Goal: Information Seeking & Learning: Learn about a topic

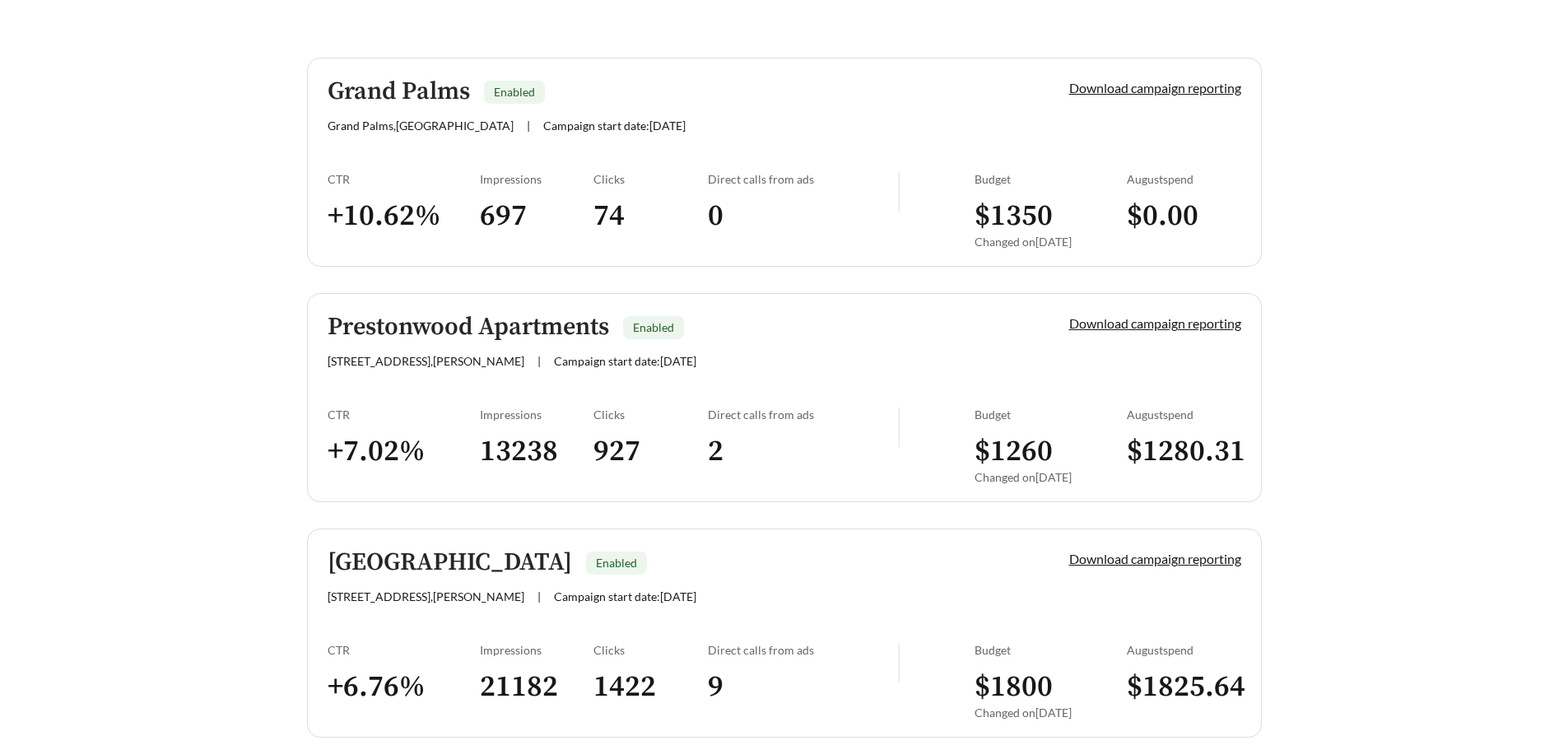
scroll to position [56, 0]
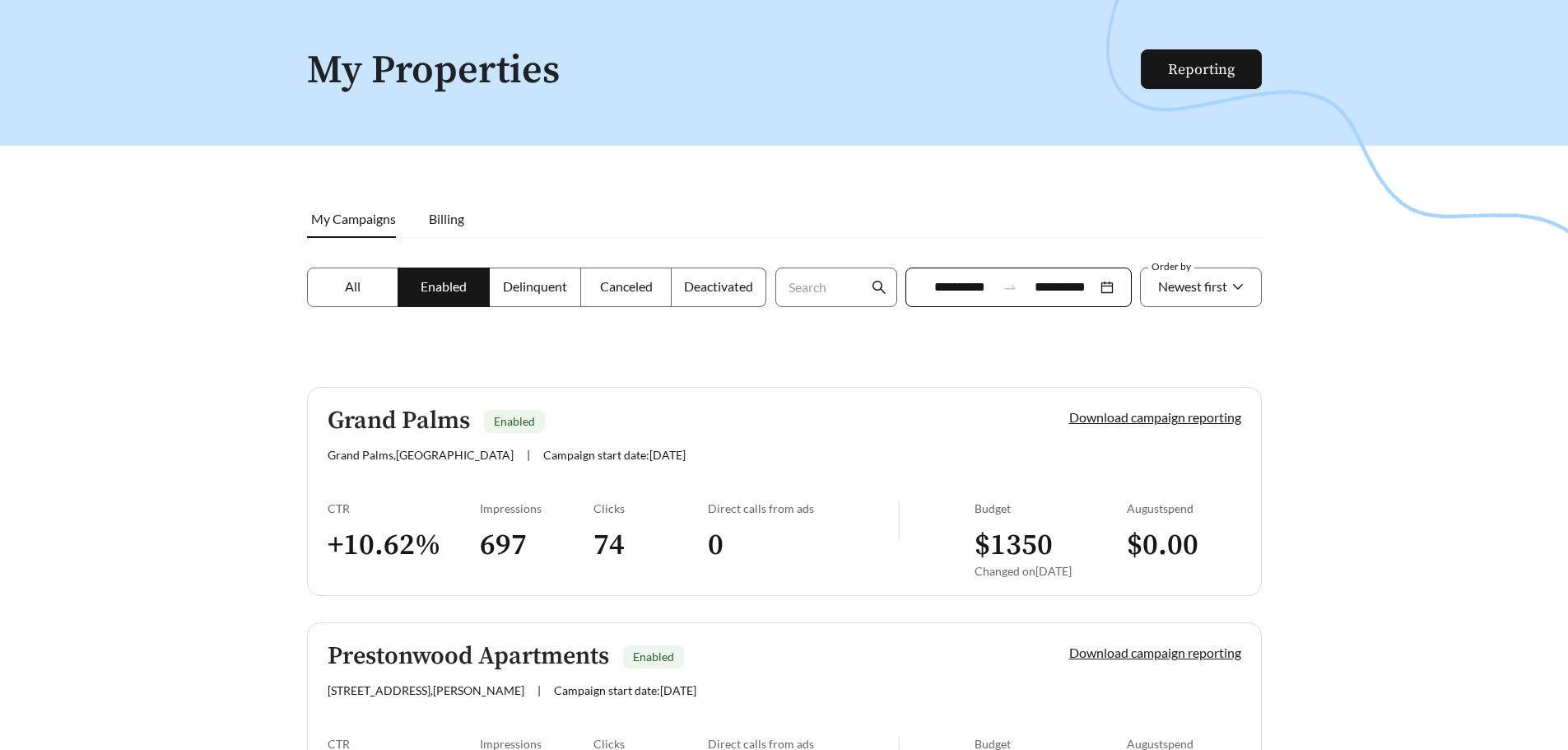
click at [397, 431] on h5 "Grand Palms" at bounding box center [399, 421] width 143 height 27
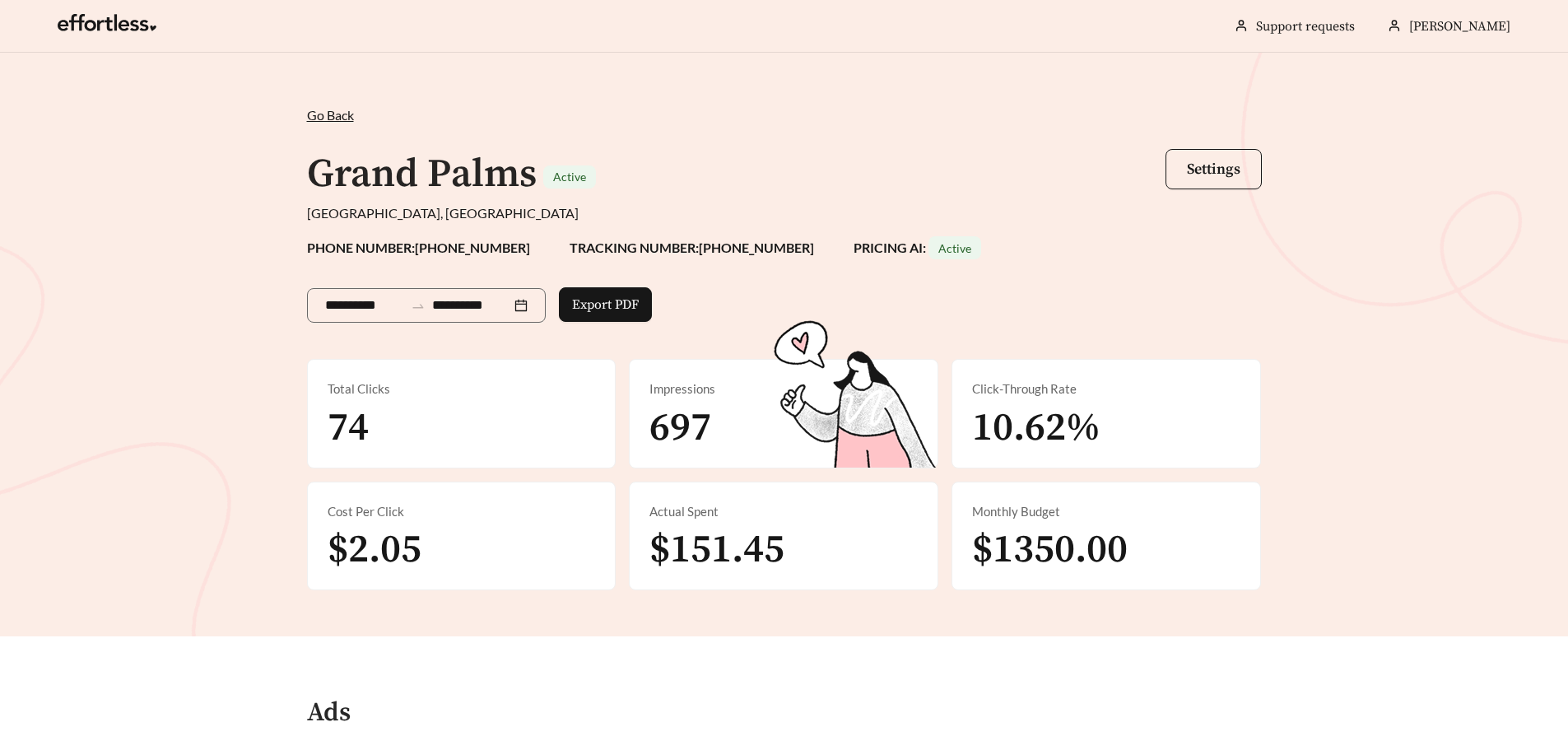
click at [337, 113] on span "Go Back" at bounding box center [330, 115] width 47 height 16
